Goal: Task Accomplishment & Management: Manage account settings

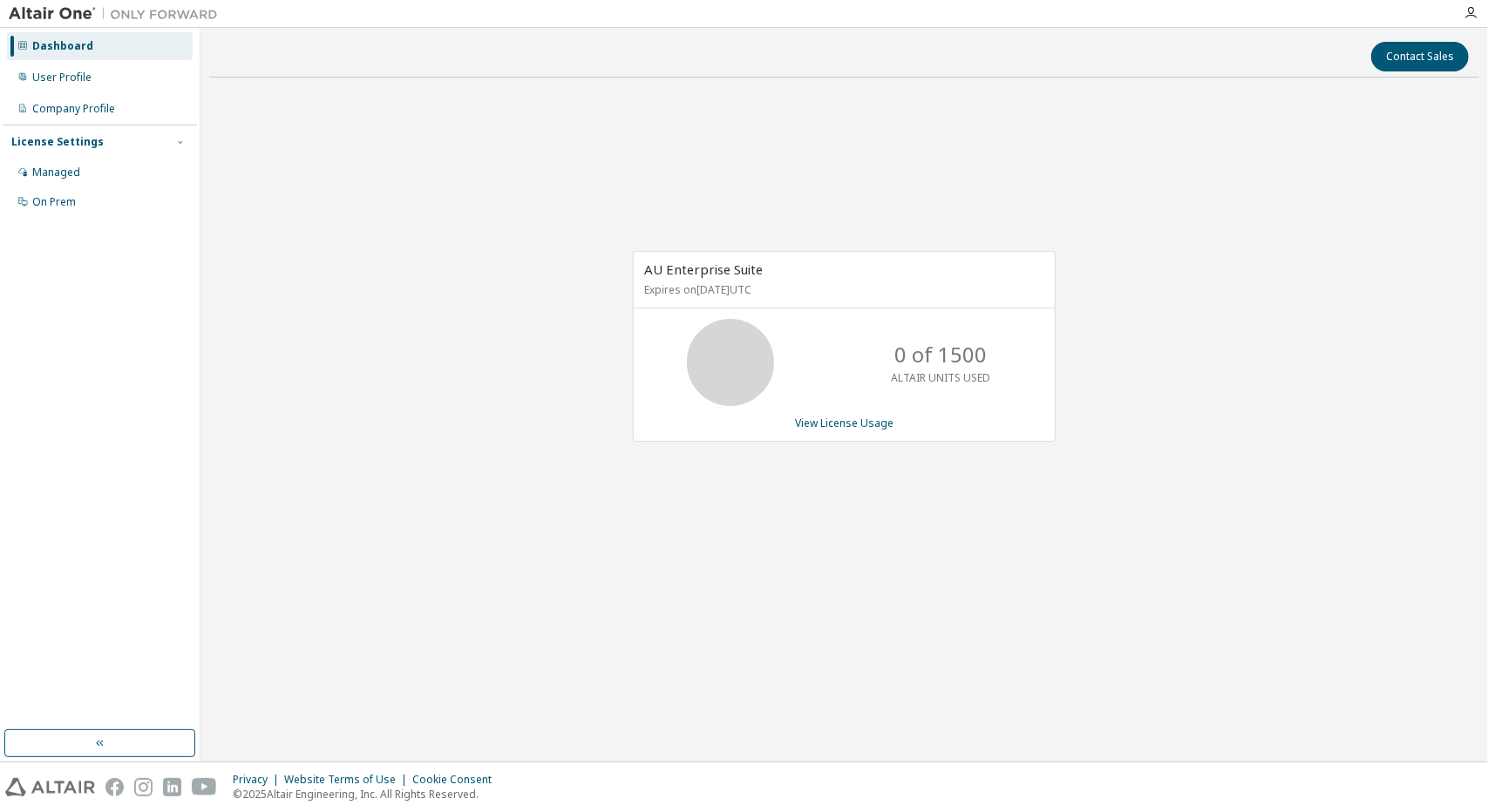
click at [43, 92] on div "Dashboard User Profile Company Profile License Settings Managed On Prem" at bounding box center [100, 124] width 195 height 187
click at [42, 77] on div "User Profile" at bounding box center [62, 77] width 60 height 14
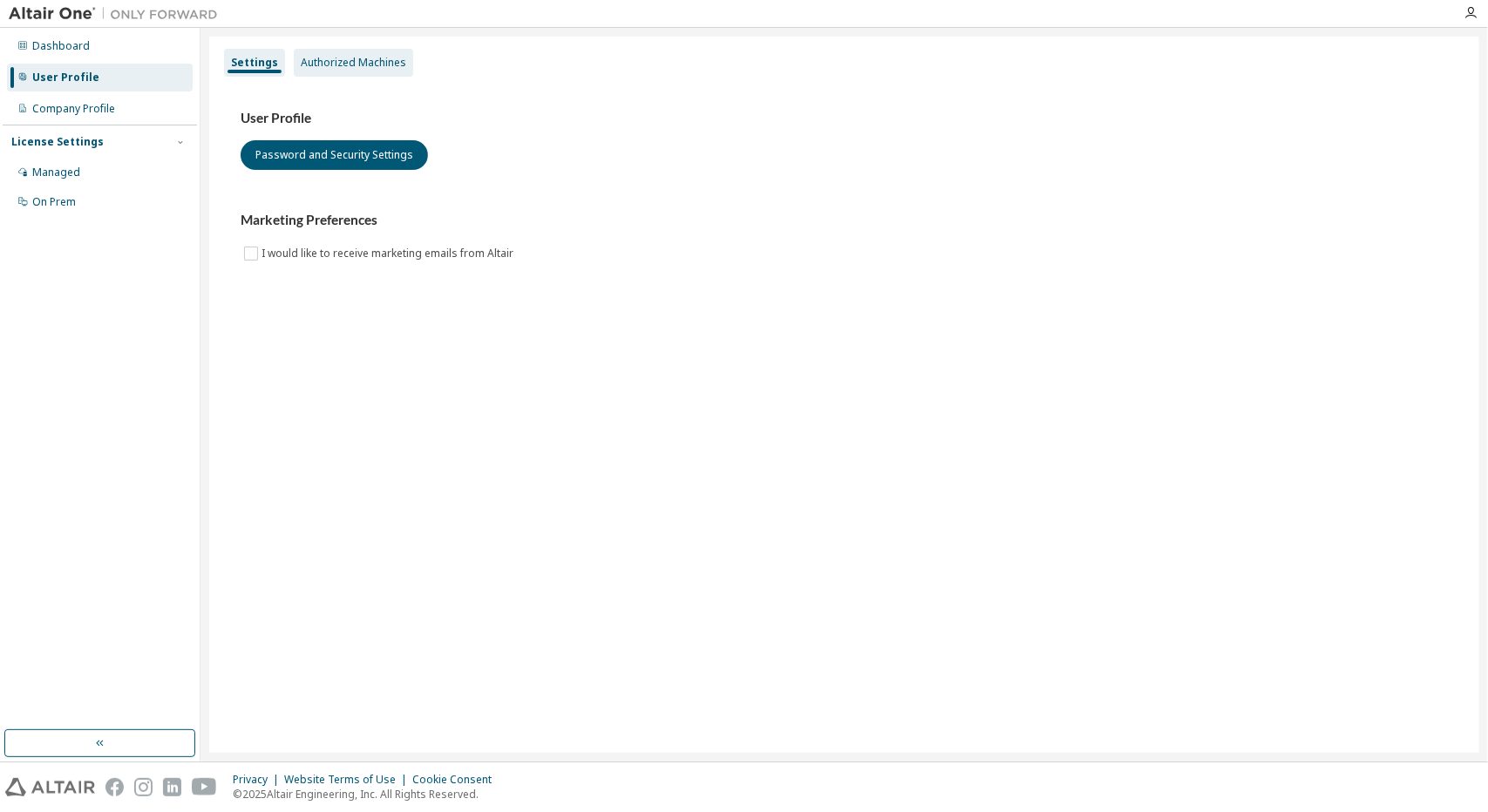
click at [294, 66] on div "Authorized Machines" at bounding box center [353, 62] width 119 height 28
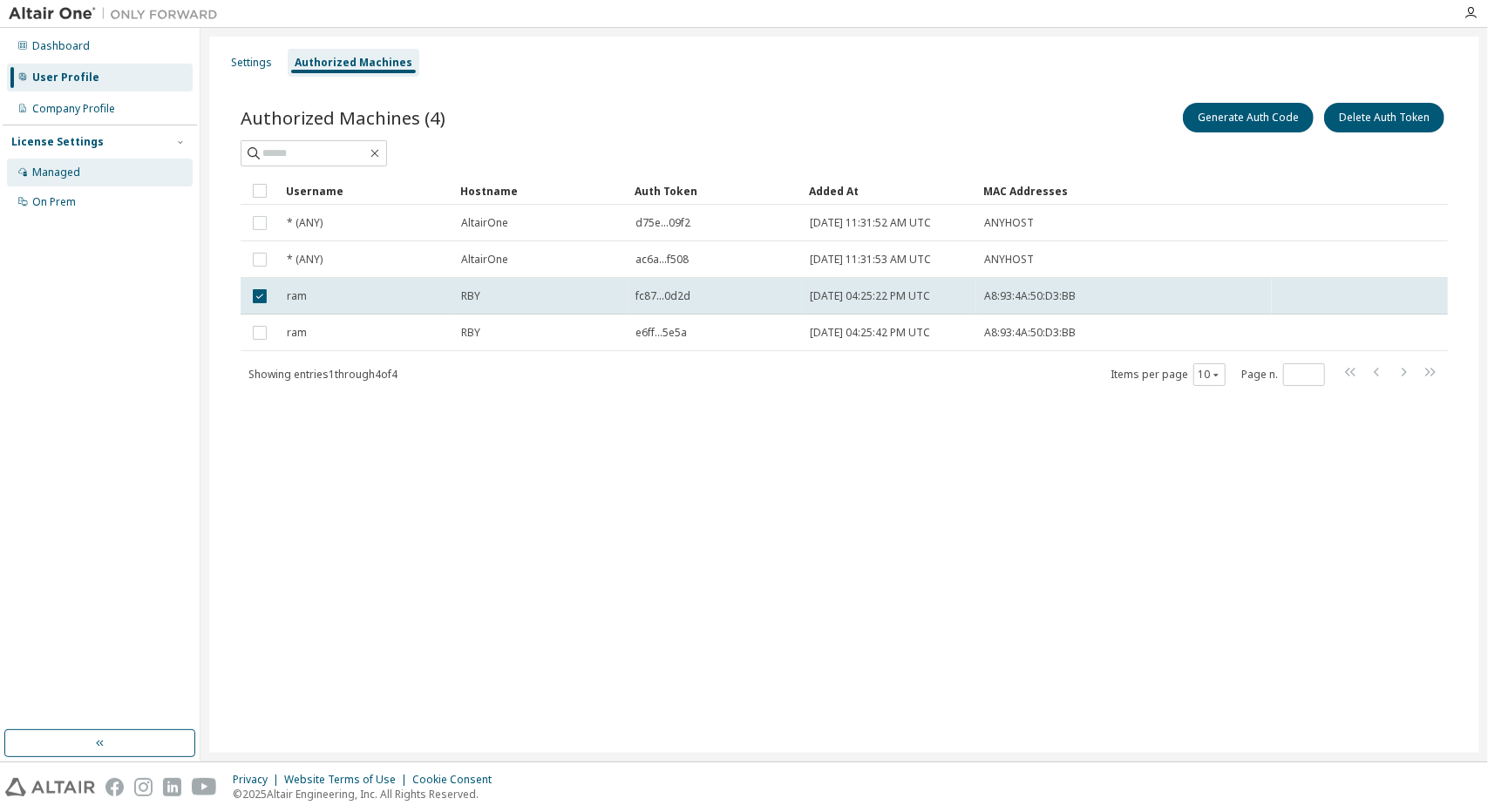
click at [77, 163] on div "Managed" at bounding box center [100, 172] width 185 height 28
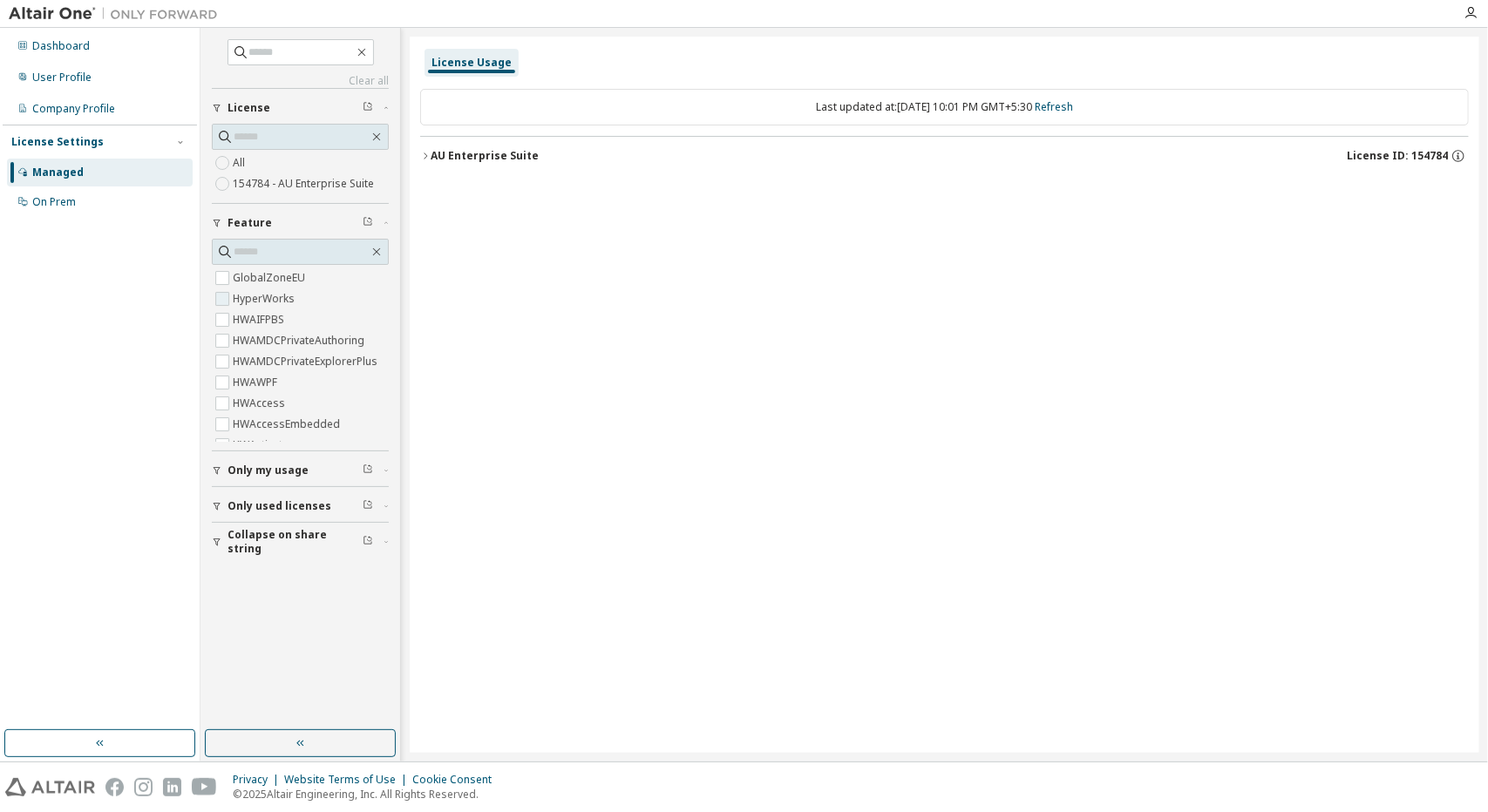
click at [250, 288] on label "HyperWorks" at bounding box center [265, 298] width 65 height 21
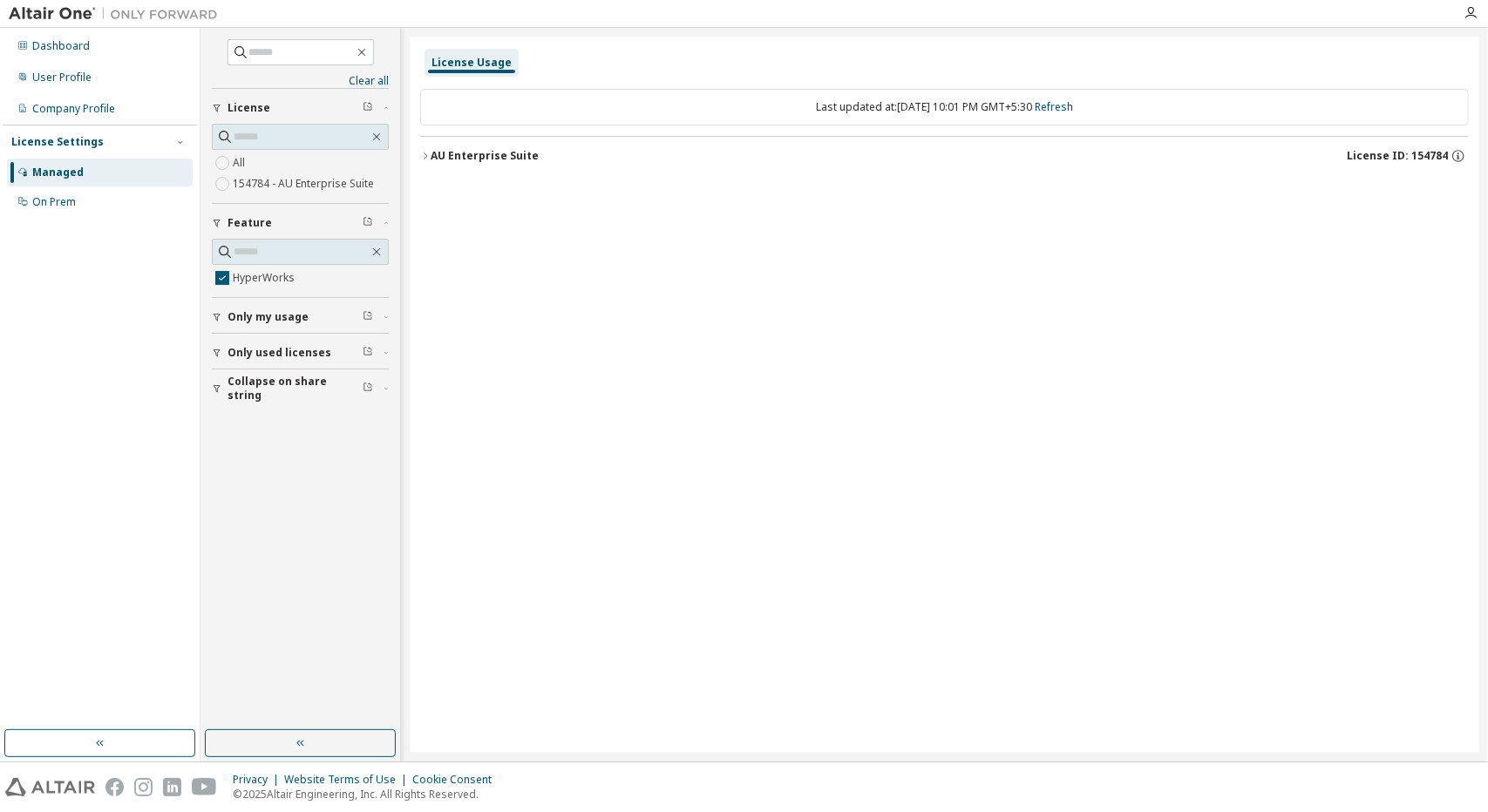
click at [434, 161] on div "AU Enterprise Suite" at bounding box center [485, 155] width 108 height 14
click at [88, 106] on div "Company Profile" at bounding box center [73, 108] width 83 height 14
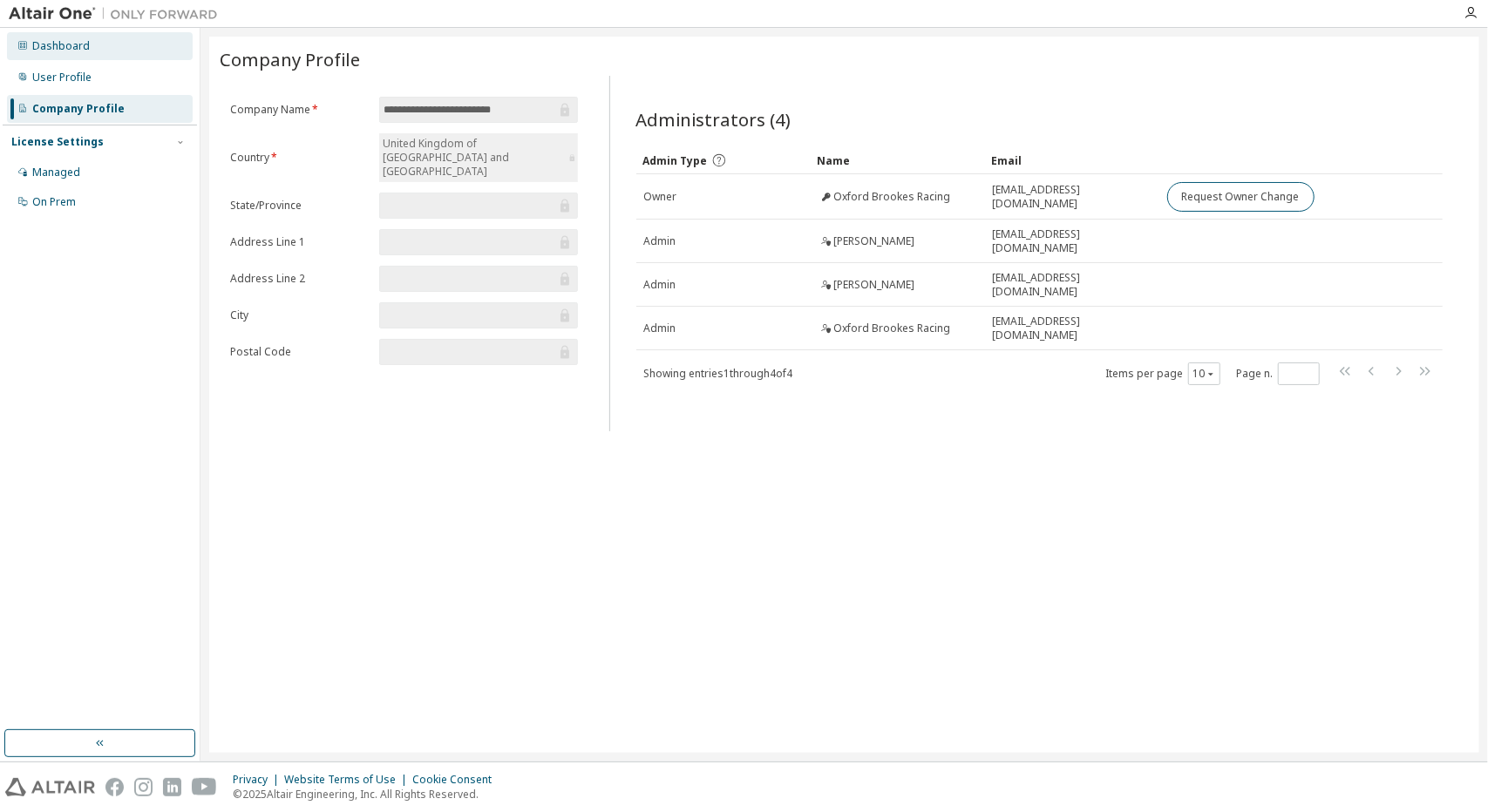
click at [66, 51] on div "Dashboard" at bounding box center [61, 46] width 58 height 14
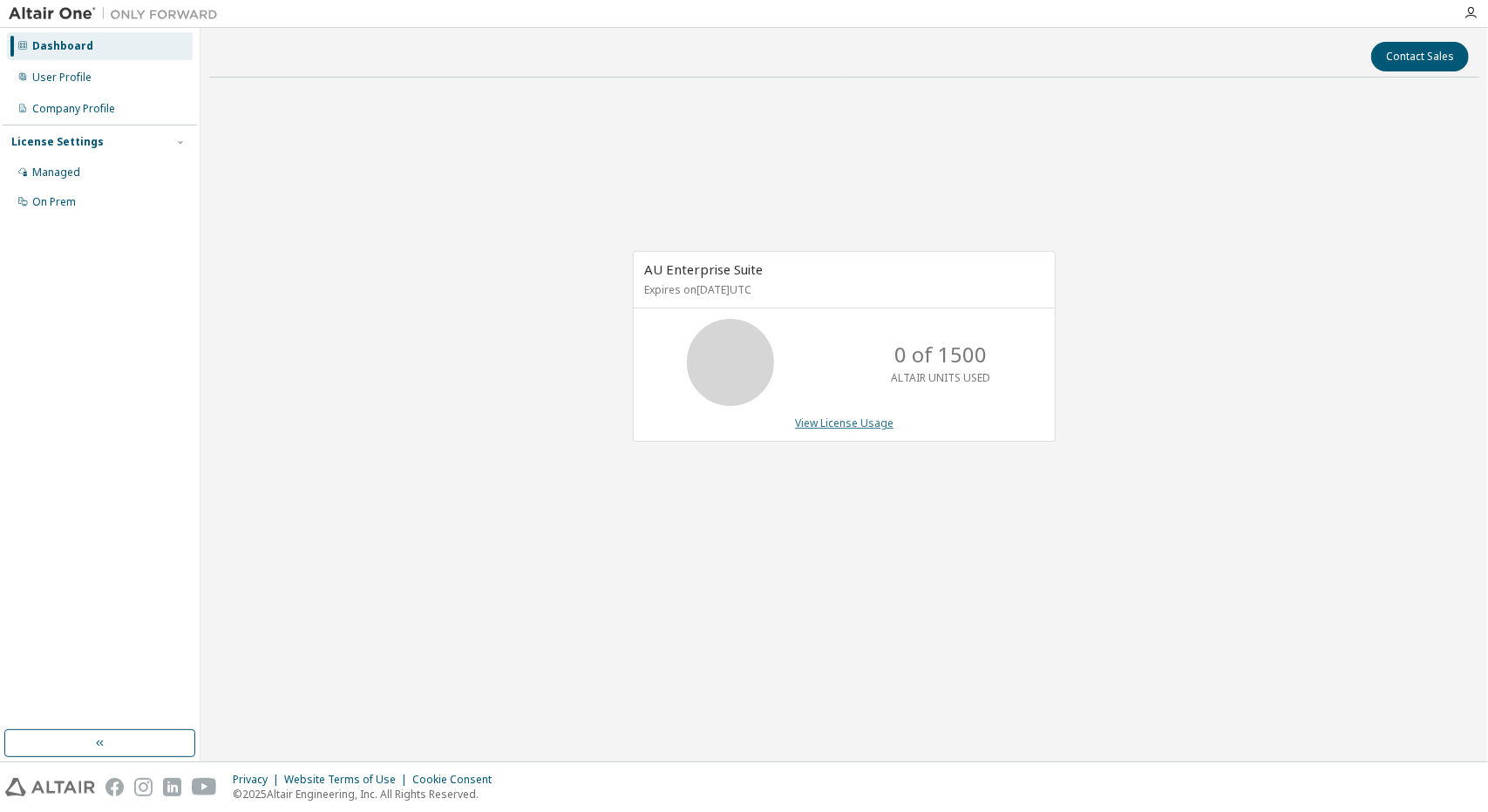
drag, startPoint x: 870, startPoint y: 431, endPoint x: 861, endPoint y: 423, distance: 12.0
click at [864, 426] on div "AU Enterprise Suite Expires on December 15, 2025 UTC 0 of 1500 ALTAIR UNITS USE…" at bounding box center [844, 346] width 423 height 191
click at [861, 423] on link "View License Usage" at bounding box center [844, 423] width 98 height 15
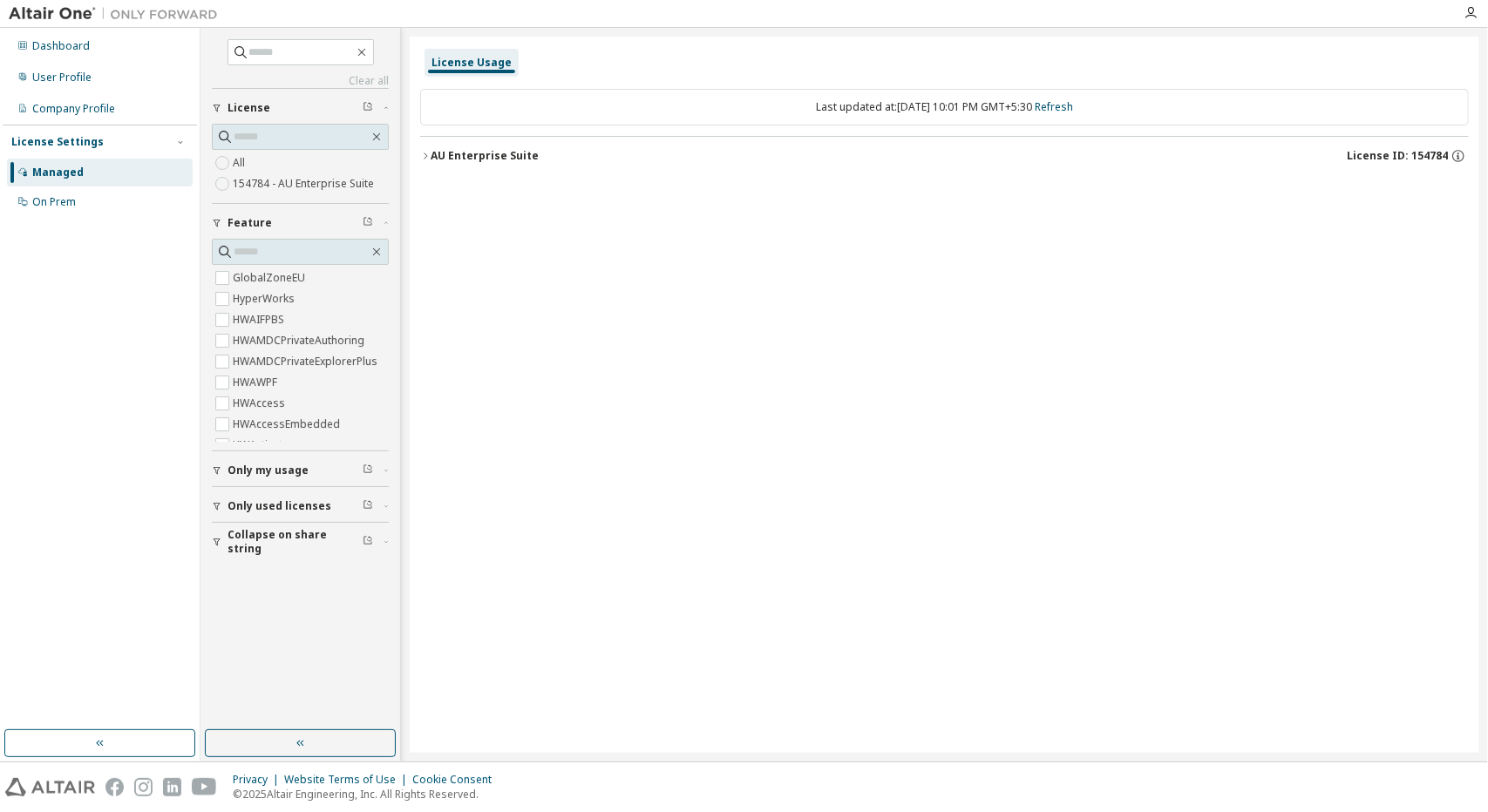
click at [217, 473] on icon "button" at bounding box center [217, 470] width 10 height 10
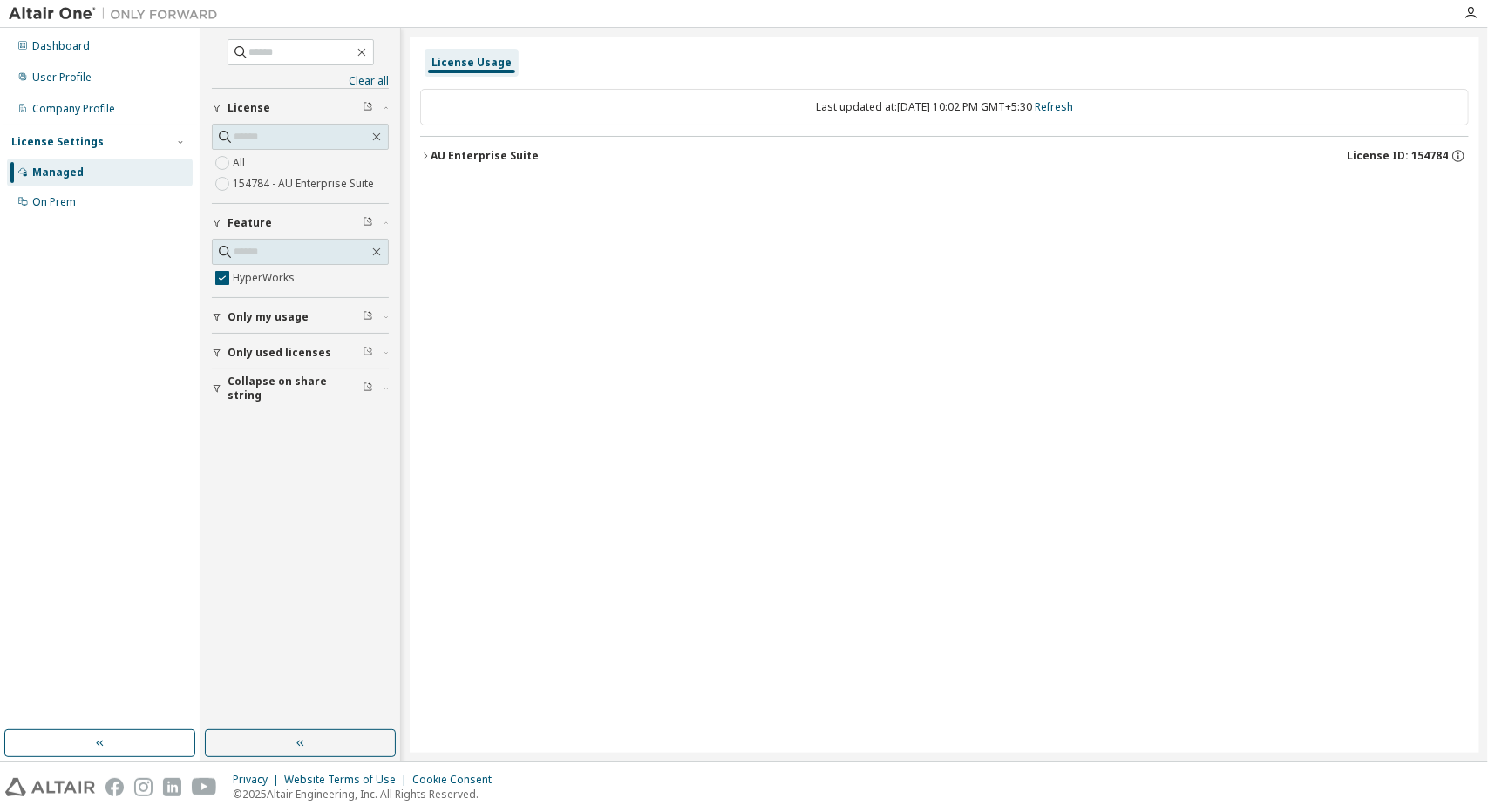
click at [425, 152] on icon "button" at bounding box center [425, 155] width 10 height 10
click at [1449, 187] on icon "button" at bounding box center [1445, 191] width 12 height 12
click at [234, 249] on input "text" at bounding box center [300, 251] width 135 height 17
click at [373, 250] on icon "button" at bounding box center [376, 251] width 14 height 14
click at [54, 198] on div "On Prem" at bounding box center [53, 202] width 43 height 14
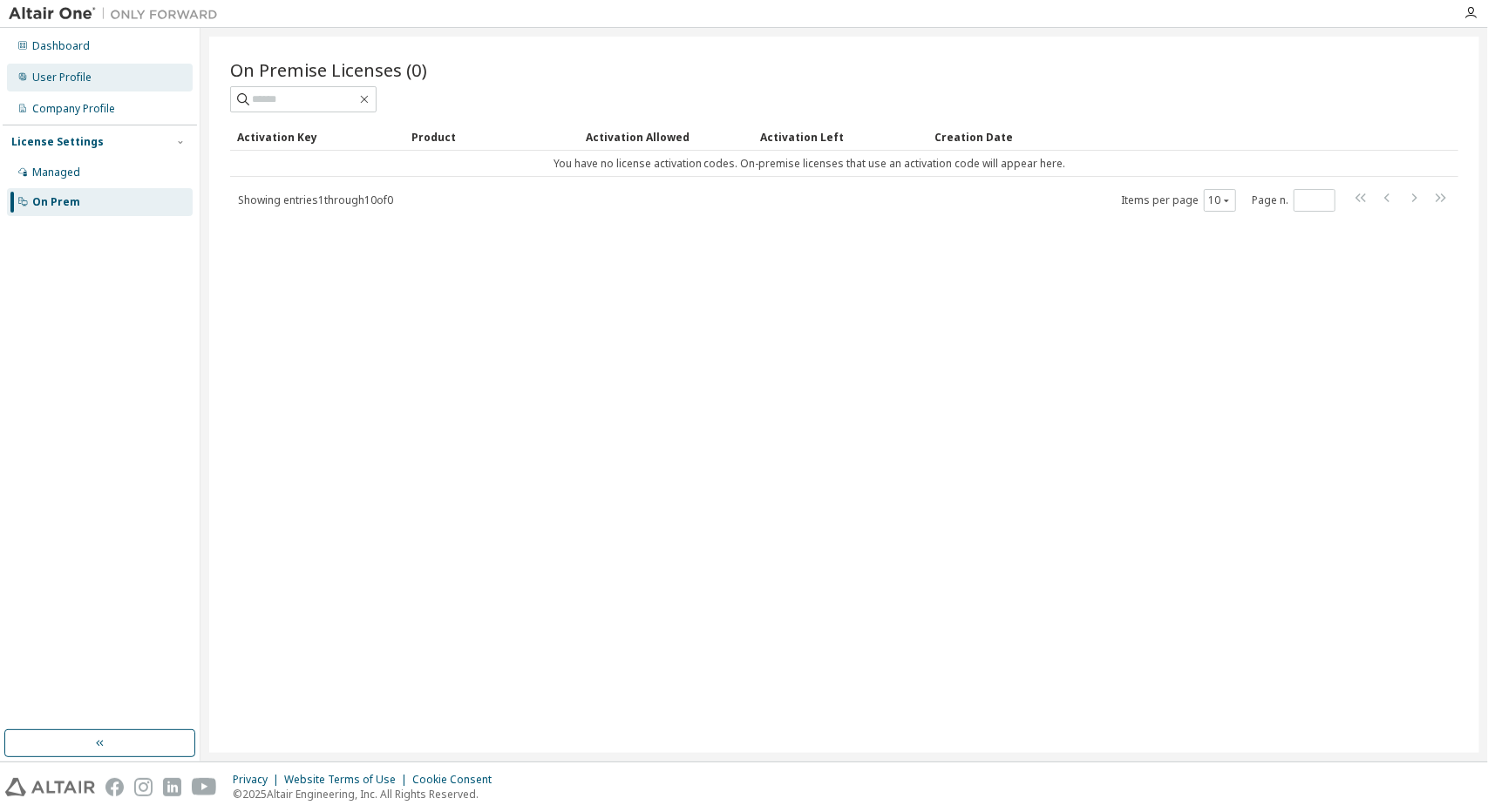
click at [19, 72] on icon at bounding box center [22, 76] width 10 height 10
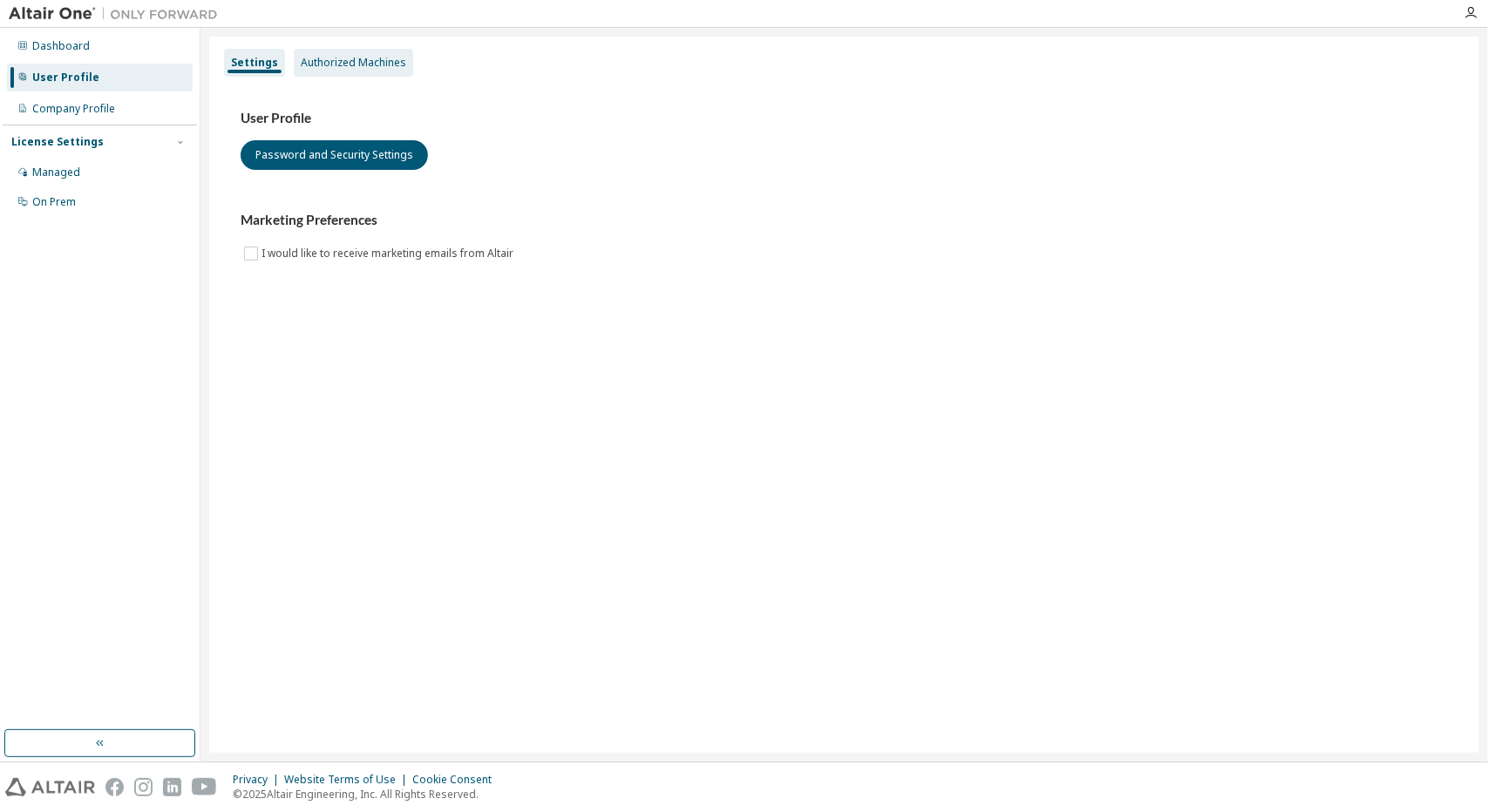
click at [353, 64] on div "Authorized Machines" at bounding box center [353, 62] width 106 height 14
click at [335, 57] on div "Authorized Machines" at bounding box center [353, 62] width 106 height 14
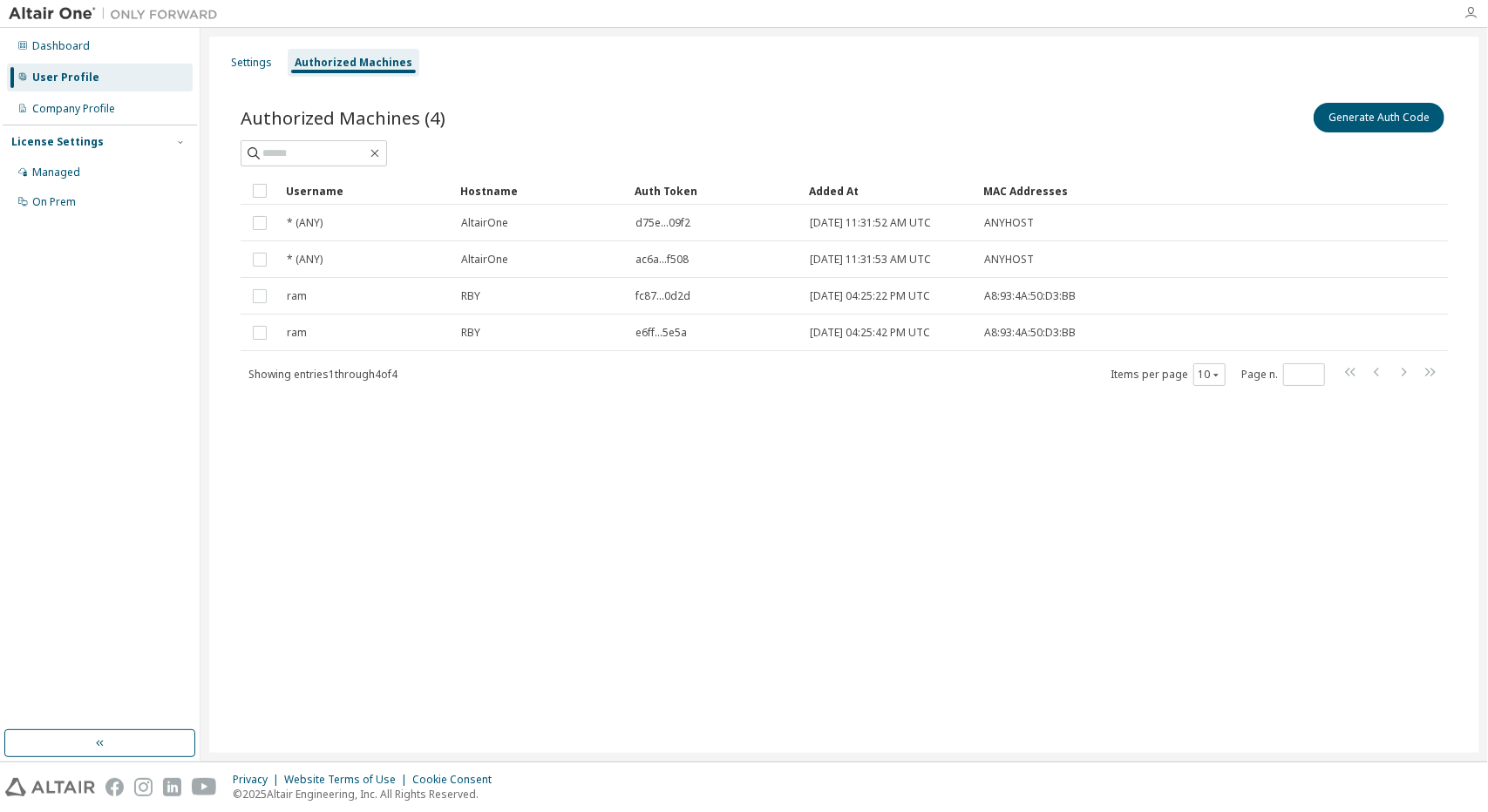
click at [1467, 13] on icon "button" at bounding box center [1470, 13] width 14 height 14
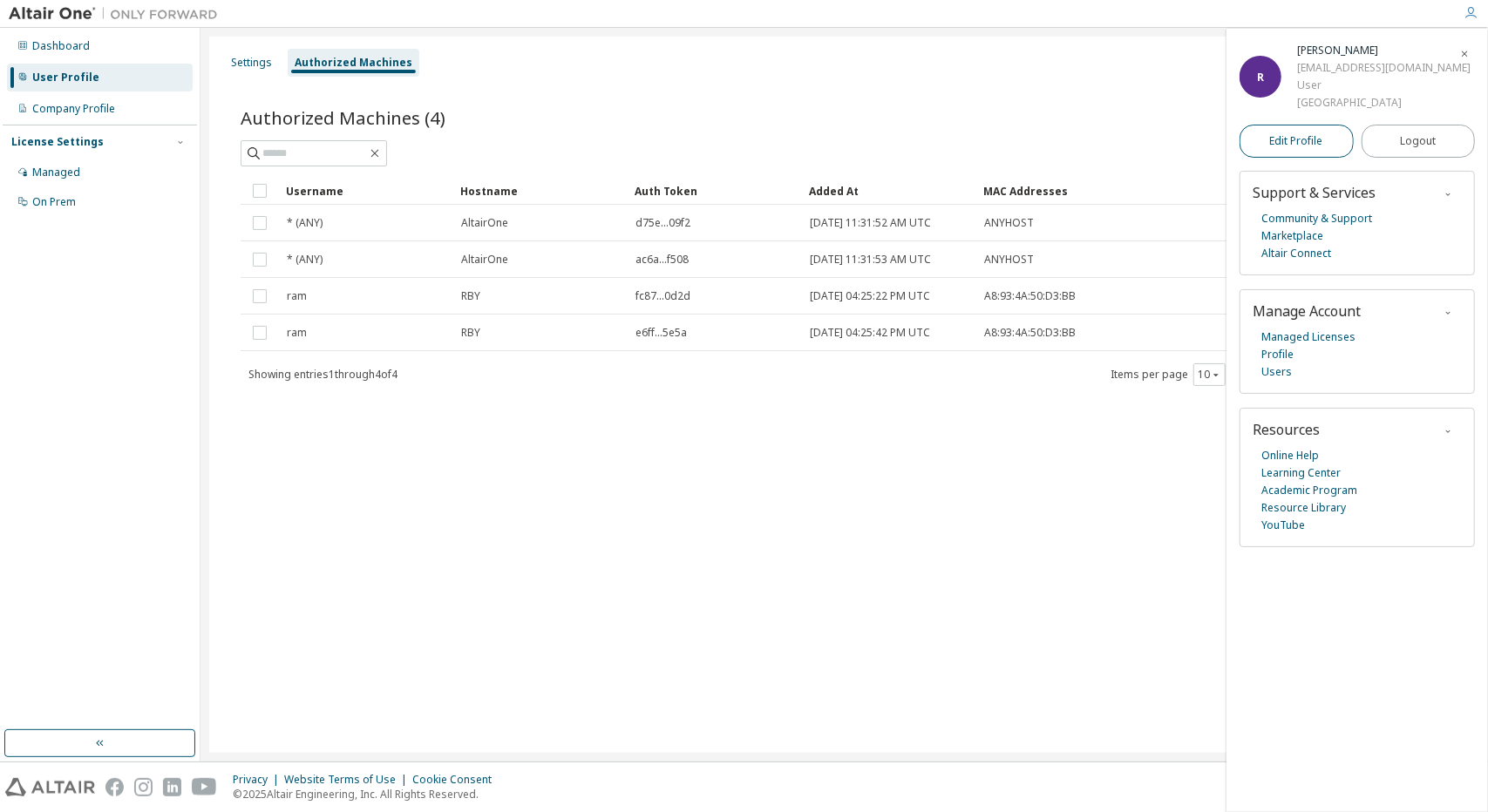
click at [1304, 142] on span "Edit Profile" at bounding box center [1297, 140] width 53 height 14
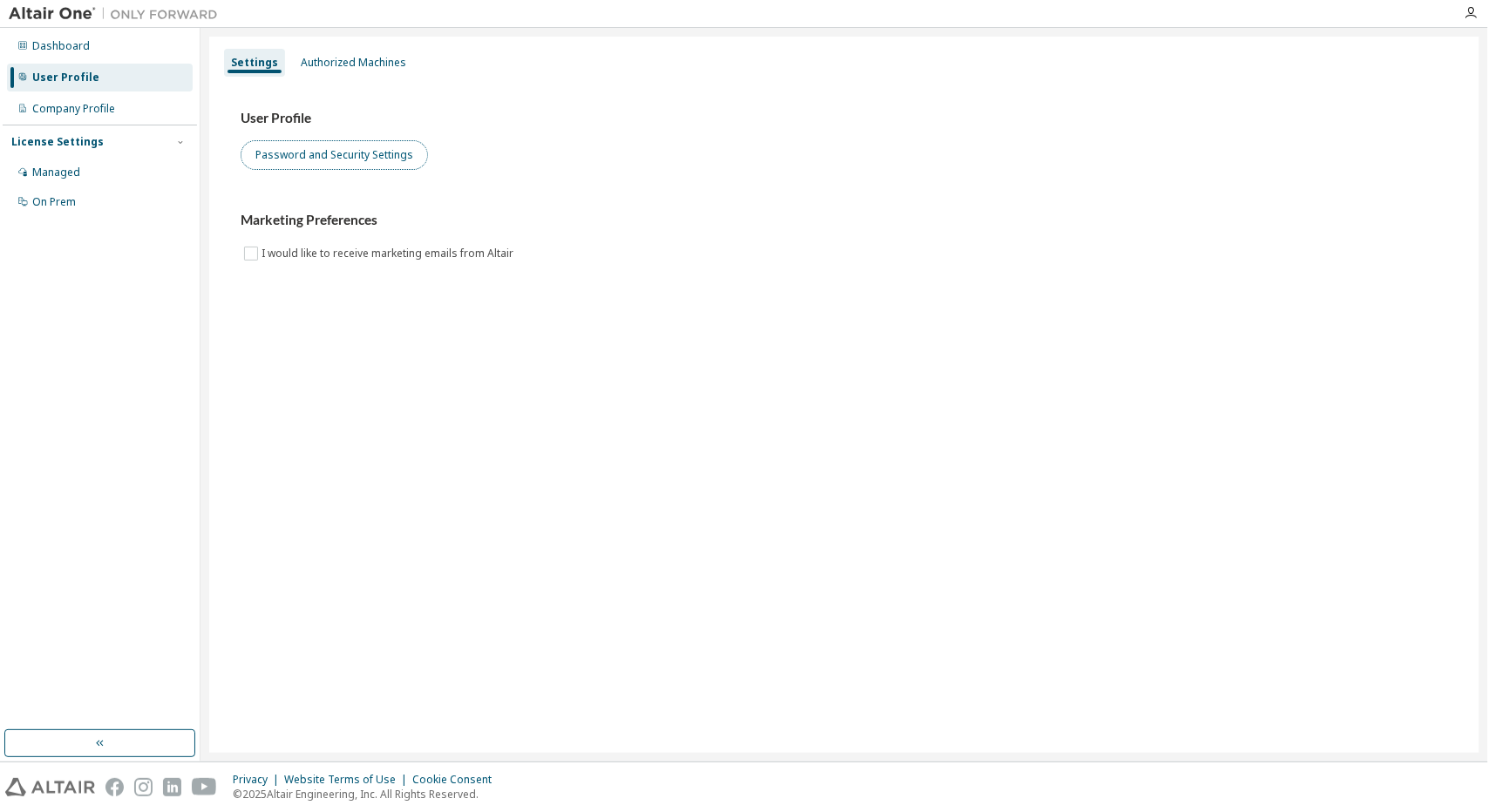
click at [309, 157] on button "Password and Security Settings" at bounding box center [334, 155] width 187 height 29
